Goal: Check status

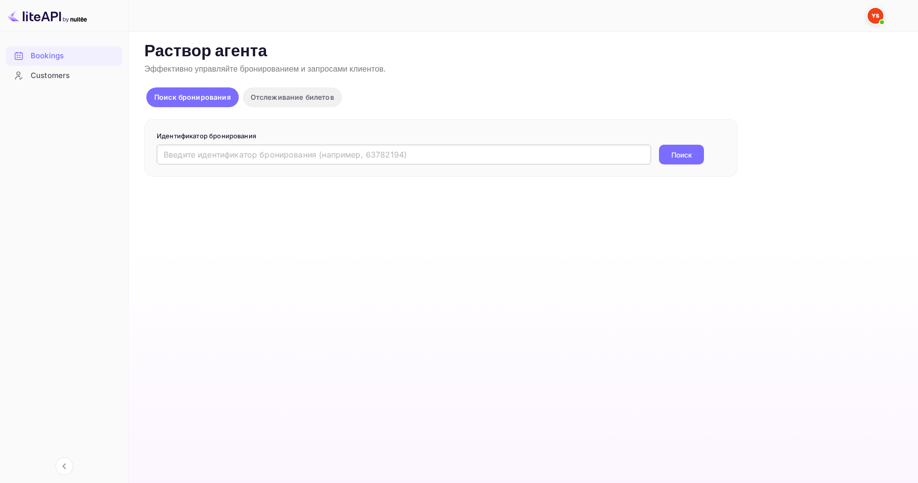
drag, startPoint x: 0, startPoint y: 0, endPoint x: 272, endPoint y: 154, distance: 312.2
click at [272, 154] on input "text" at bounding box center [404, 155] width 494 height 20
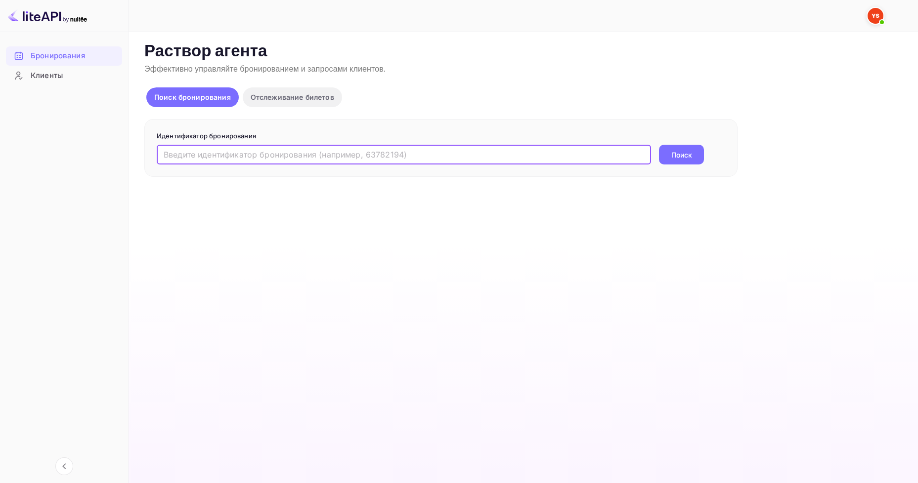
paste input "9693468"
type input "9693468"
click at [675, 155] on ya-tr-span "Поиск" at bounding box center [681, 155] width 21 height 10
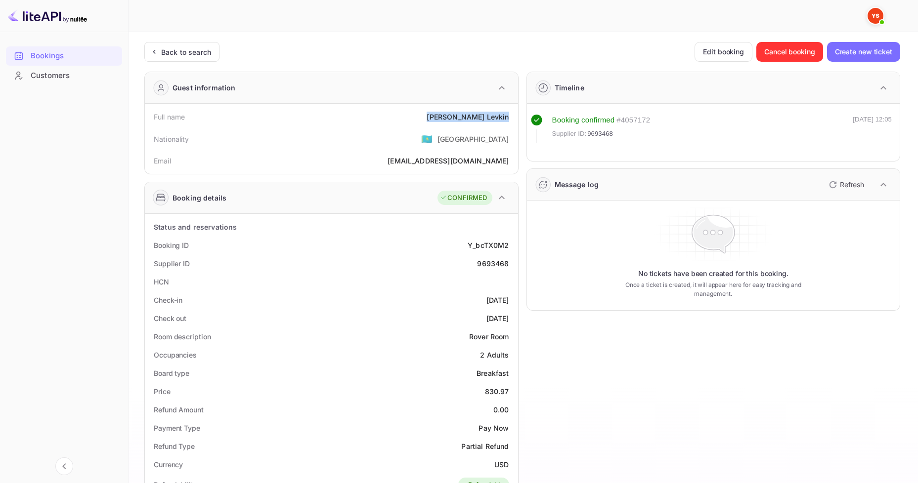
drag, startPoint x: 501, startPoint y: 120, endPoint x: 453, endPoint y: 119, distance: 47.9
click at [453, 119] on div "Full name [PERSON_NAME]" at bounding box center [331, 117] width 365 height 18
copy div "[PERSON_NAME]"
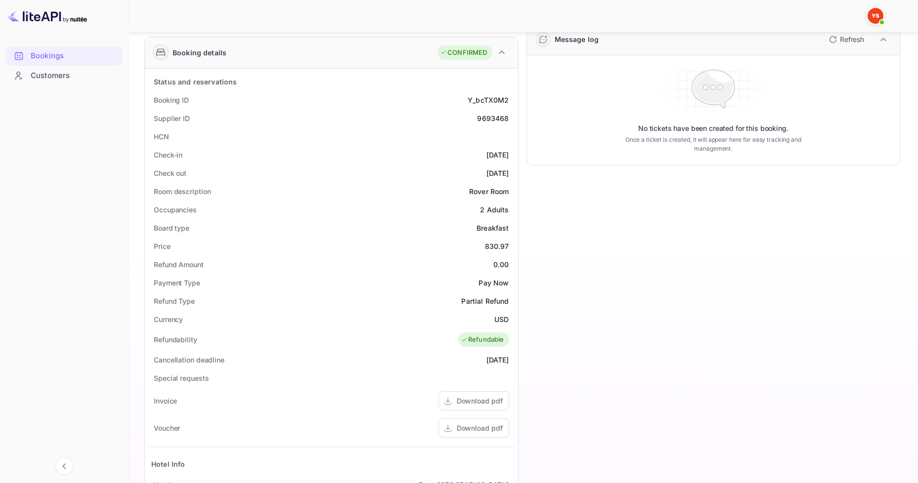
scroll to position [148, 0]
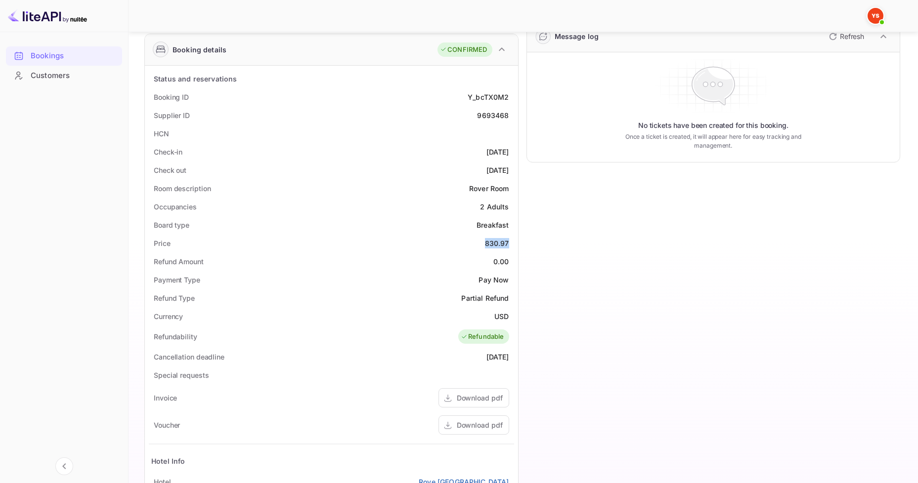
drag, startPoint x: 509, startPoint y: 242, endPoint x: 486, endPoint y: 244, distance: 23.8
click at [486, 244] on div "Price 830.97" at bounding box center [331, 243] width 365 height 18
copy div "830.97"
drag, startPoint x: 508, startPoint y: 316, endPoint x: 495, endPoint y: 316, distance: 13.8
click at [495, 316] on ya-tr-span "USD" at bounding box center [501, 316] width 14 height 8
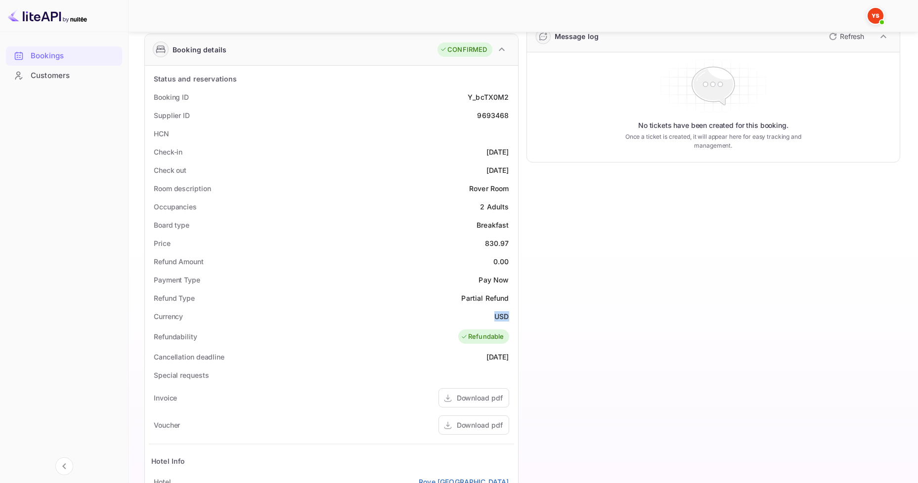
copy ya-tr-span "USD"
